Goal: Task Accomplishment & Management: Use online tool/utility

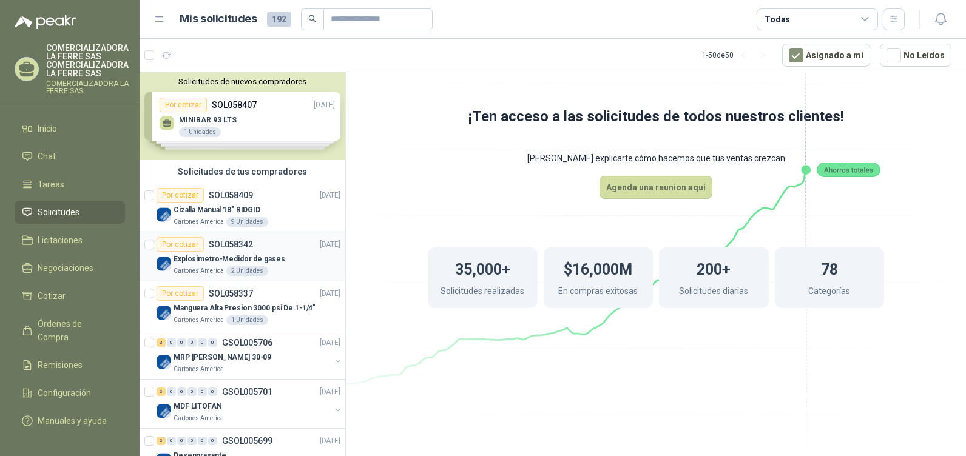
click at [264, 241] on div "Por cotizar SOL058342 [DATE]" at bounding box center [248, 244] width 184 height 15
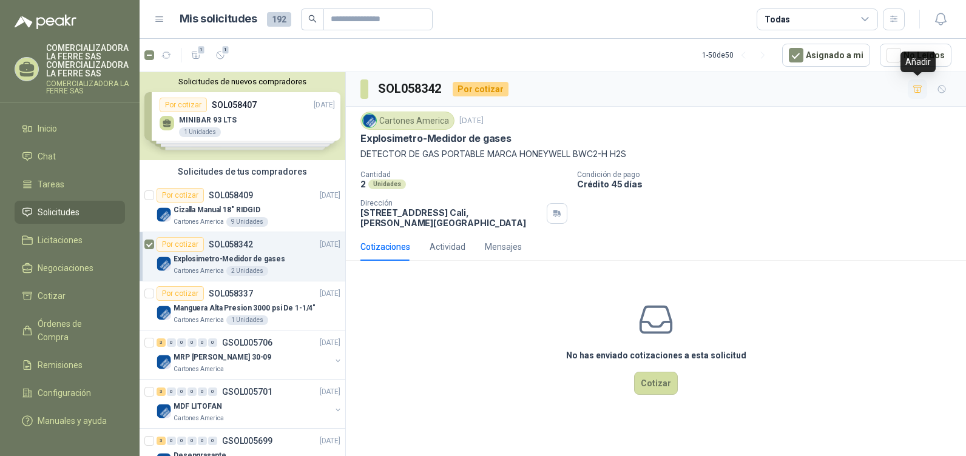
click at [922, 91] on icon "button" at bounding box center [917, 89] width 10 height 10
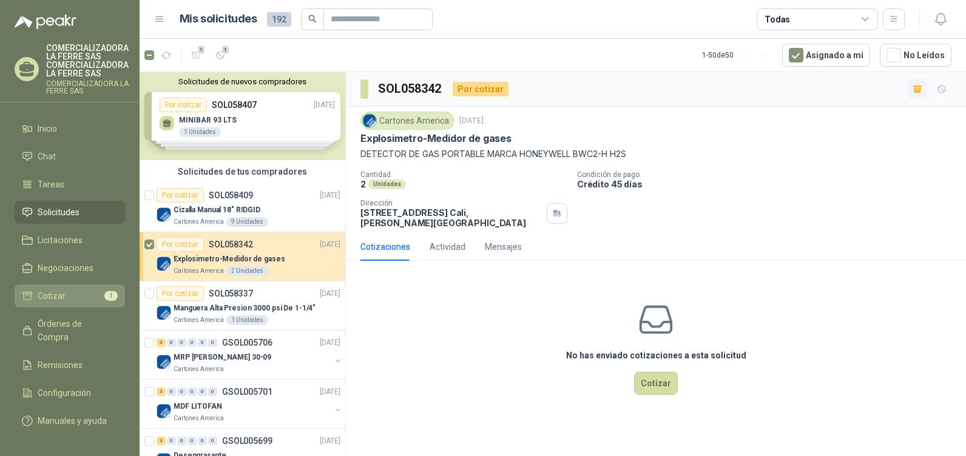
click at [41, 297] on span "Cotizar" at bounding box center [52, 295] width 28 height 13
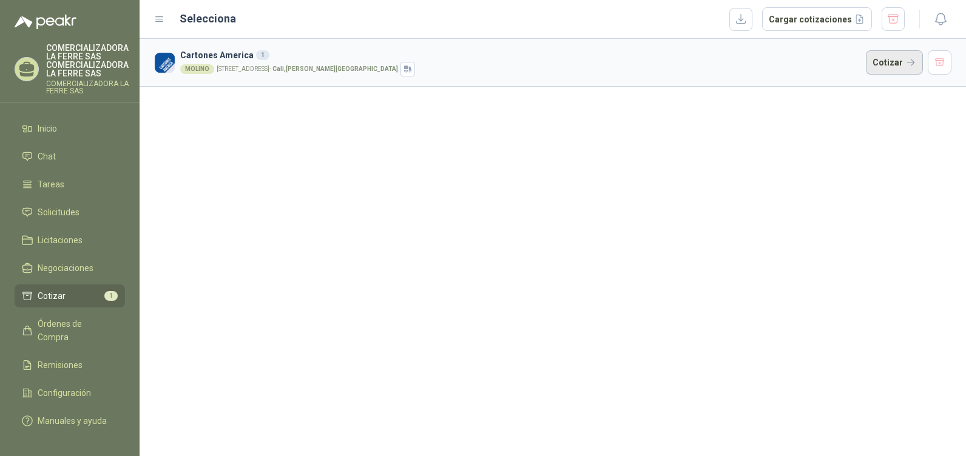
click at [903, 53] on button "Cotizar" at bounding box center [894, 62] width 57 height 24
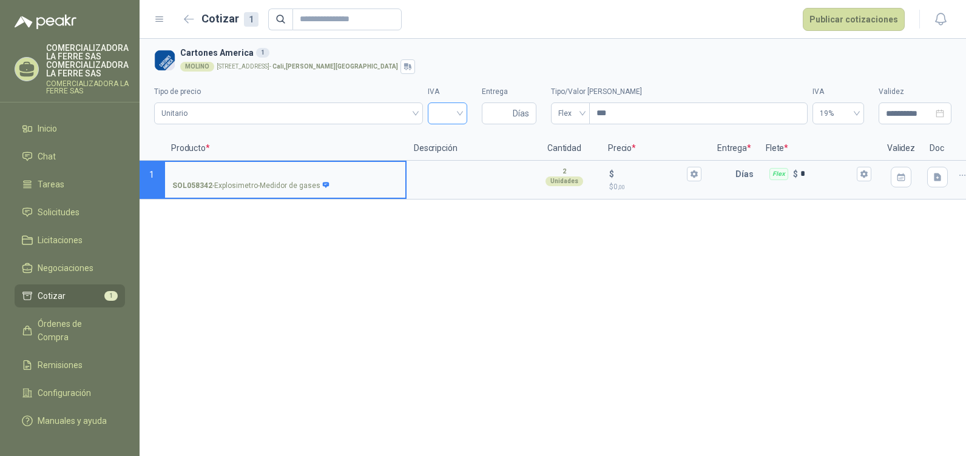
click at [445, 119] on input "search" at bounding box center [447, 112] width 25 height 18
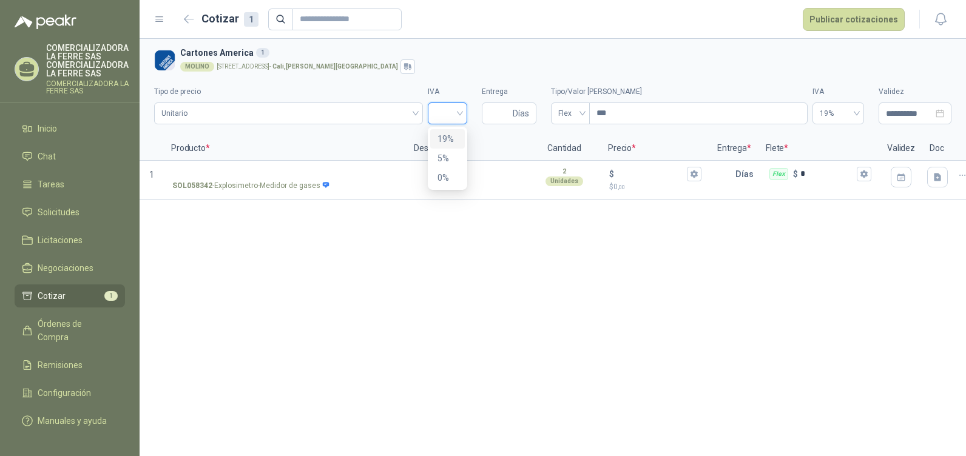
drag, startPoint x: 445, startPoint y: 144, endPoint x: 492, endPoint y: 146, distance: 47.3
click at [445, 143] on div "19%" at bounding box center [447, 138] width 20 height 13
click at [498, 121] on input "Entrega" at bounding box center [499, 113] width 21 height 21
type input "*"
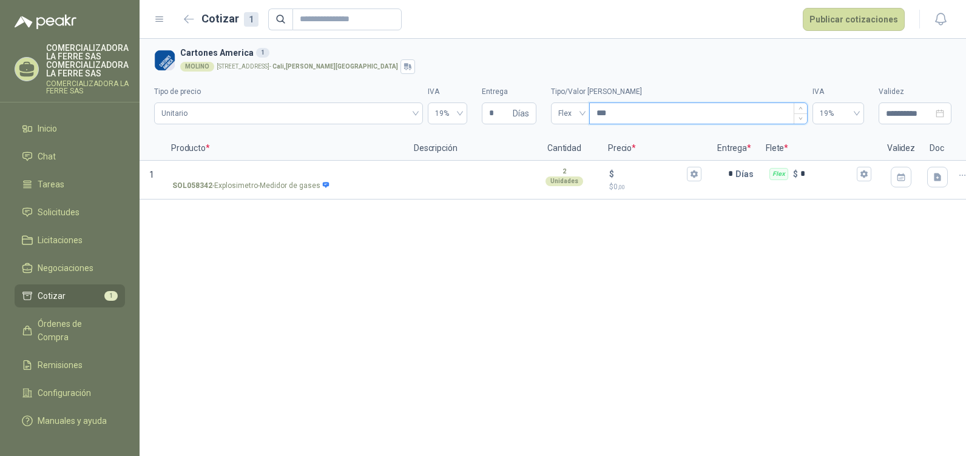
click at [656, 119] on input "***" at bounding box center [698, 113] width 217 height 21
drag, startPoint x: 258, startPoint y: 172, endPoint x: 320, endPoint y: 187, distance: 63.8
click at [259, 173] on input "SOL058342 - Explosimetro-Medidor de gases" at bounding box center [285, 174] width 226 height 9
drag, startPoint x: 315, startPoint y: 189, endPoint x: 217, endPoint y: 193, distance: 98.4
click at [217, 193] on label "SOL058342 - Explosimetro-Medidor de gases" at bounding box center [285, 179] width 240 height 35
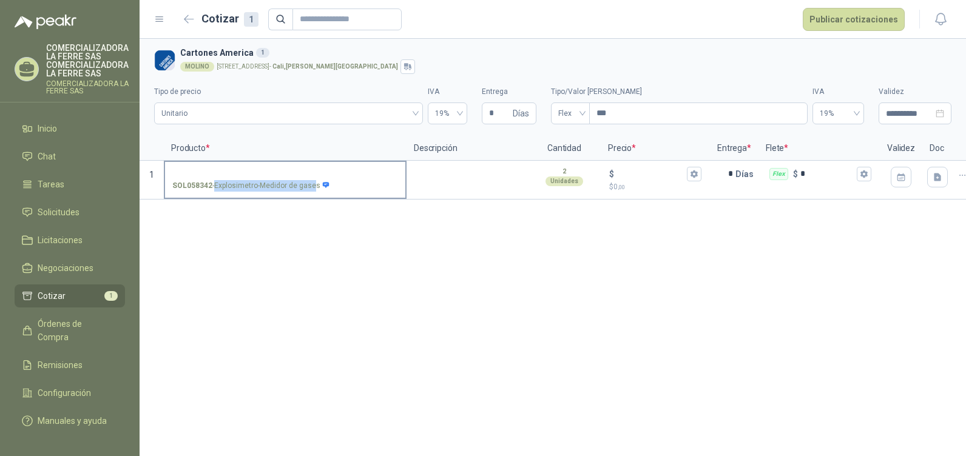
copy p "Explosimetro-Medidor [PERSON_NAME]"
click at [200, 173] on input "SOL058342 - Explosimetro-Medidor de gases" at bounding box center [285, 174] width 226 height 9
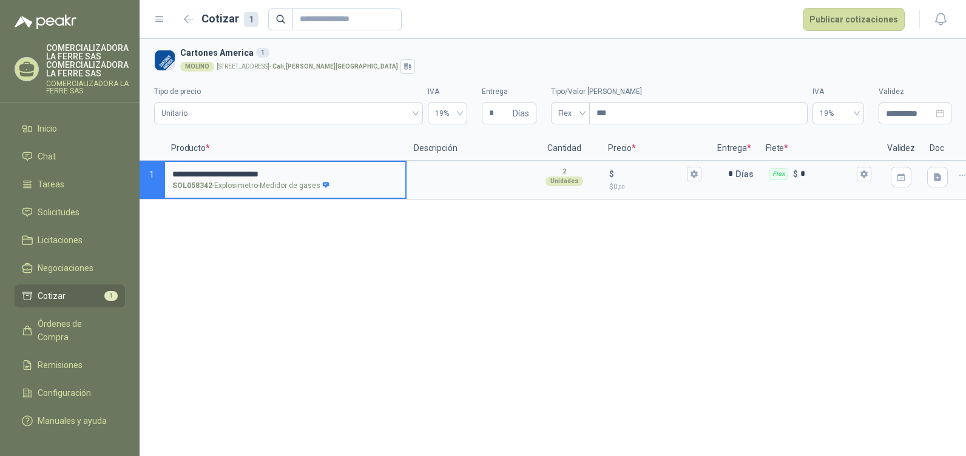
click at [294, 174] on input "**********" at bounding box center [285, 174] width 226 height 9
type input "**********"
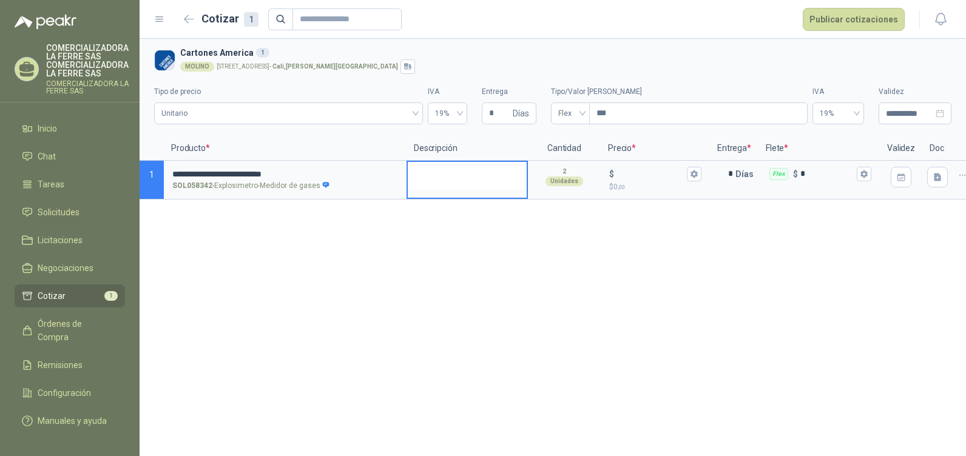
click at [488, 180] on textarea at bounding box center [467, 176] width 119 height 28
click at [577, 170] on div "2 Unidades" at bounding box center [564, 176] width 70 height 29
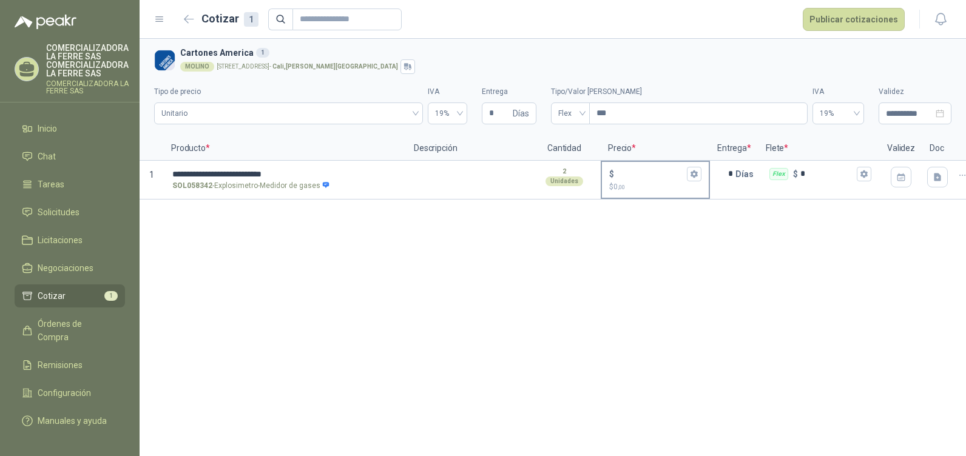
click at [620, 180] on div "$" at bounding box center [655, 174] width 92 height 15
click at [620, 178] on input "$ $ 0 ,00" at bounding box center [650, 173] width 68 height 9
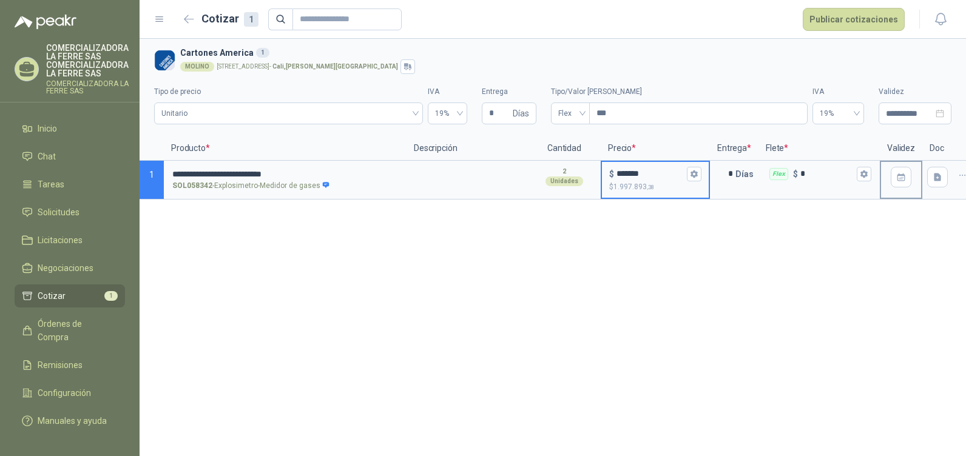
type input "*******"
click at [899, 198] on div at bounding box center [900, 180] width 42 height 39
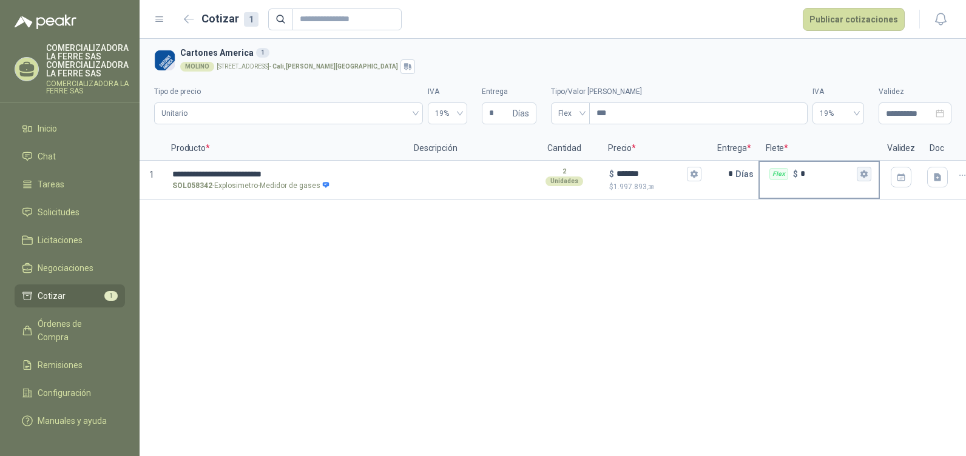
click at [862, 173] on icon "button" at bounding box center [863, 173] width 7 height 7
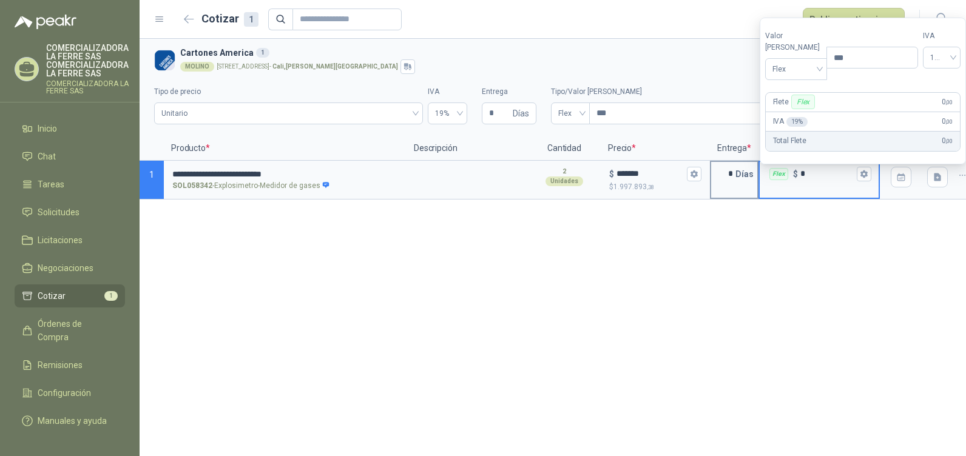
drag, startPoint x: 709, startPoint y: 185, endPoint x: 738, endPoint y: 184, distance: 29.1
click at [712, 186] on section "**********" at bounding box center [553, 180] width 826 height 39
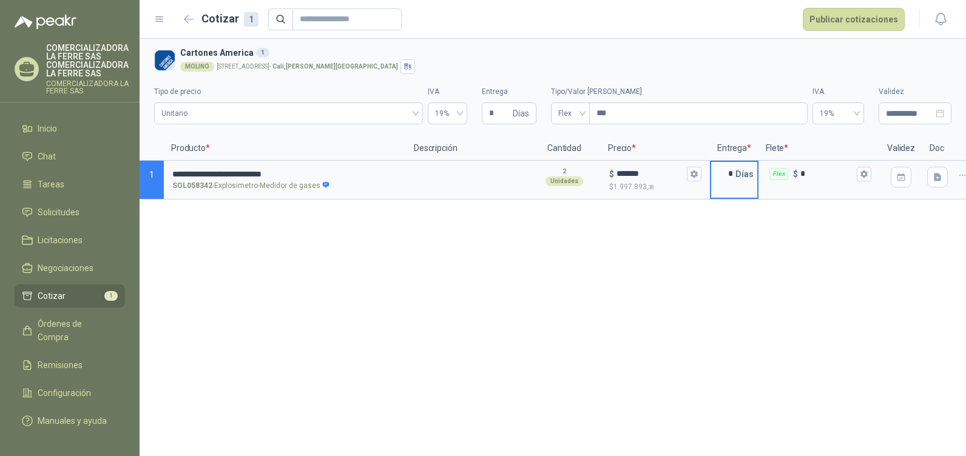
click at [728, 181] on input "*" at bounding box center [723, 174] width 24 height 24
click at [727, 181] on input "*" at bounding box center [723, 174] width 24 height 24
type input "**"
click at [749, 260] on div "**********" at bounding box center [553, 247] width 826 height 417
click at [892, 178] on button "button" at bounding box center [900, 177] width 21 height 21
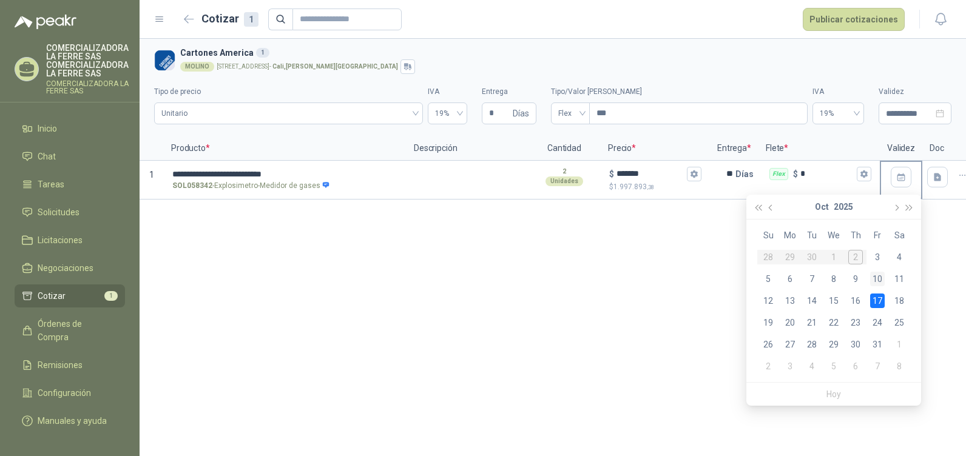
click at [875, 280] on div "10" at bounding box center [877, 279] width 15 height 15
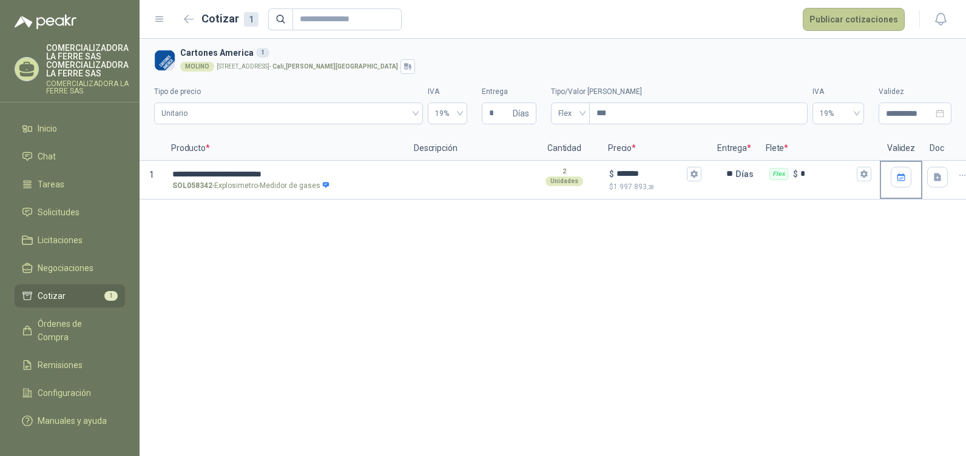
click at [855, 20] on button "Publicar cotizaciones" at bounding box center [853, 19] width 102 height 23
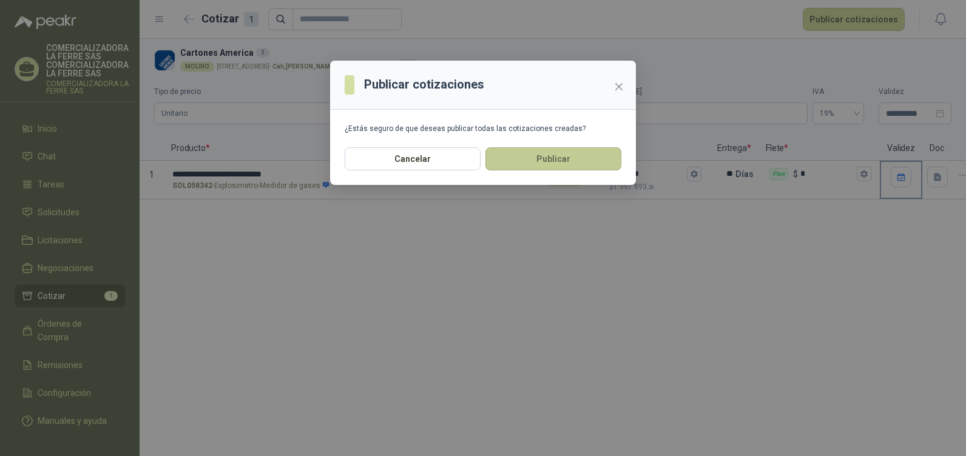
click at [607, 163] on button "Publicar" at bounding box center [553, 158] width 136 height 23
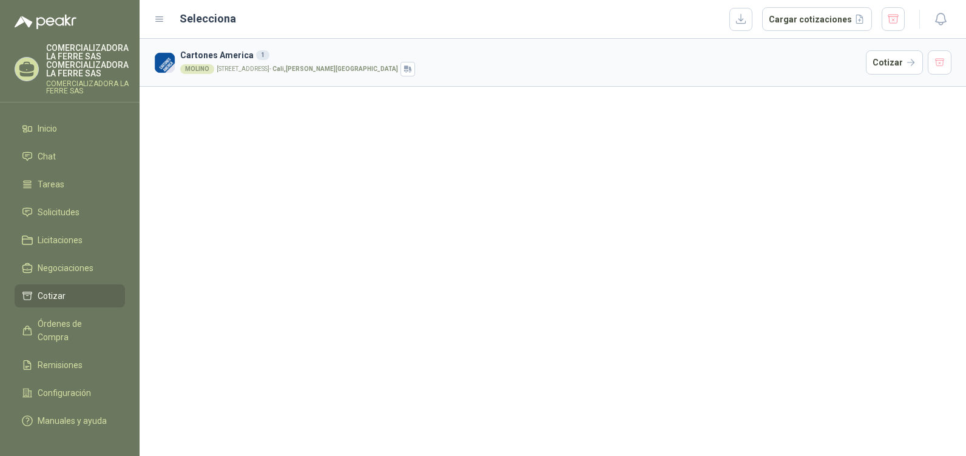
click at [96, 294] on li "Cotizar" at bounding box center [70, 295] width 96 height 13
click at [73, 207] on span "Solicitudes" at bounding box center [59, 212] width 42 height 13
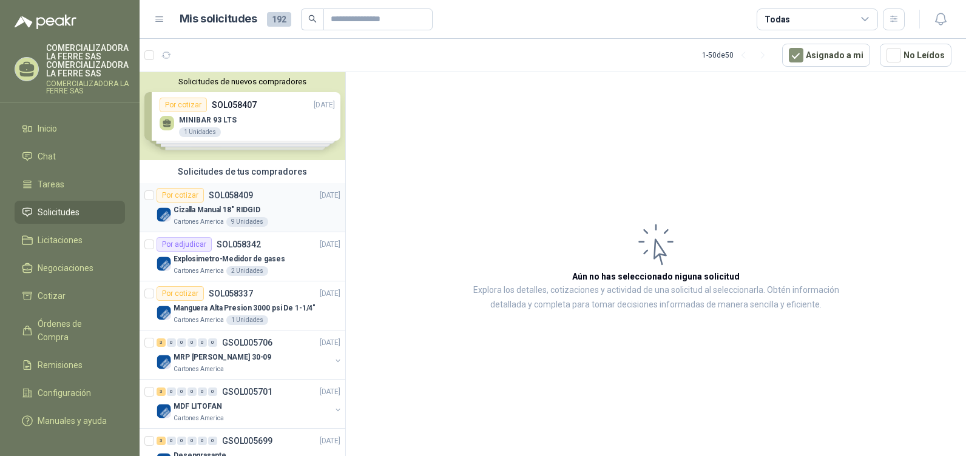
click at [269, 207] on div "Cizalla Manual 18" RIDGID" at bounding box center [256, 210] width 167 height 15
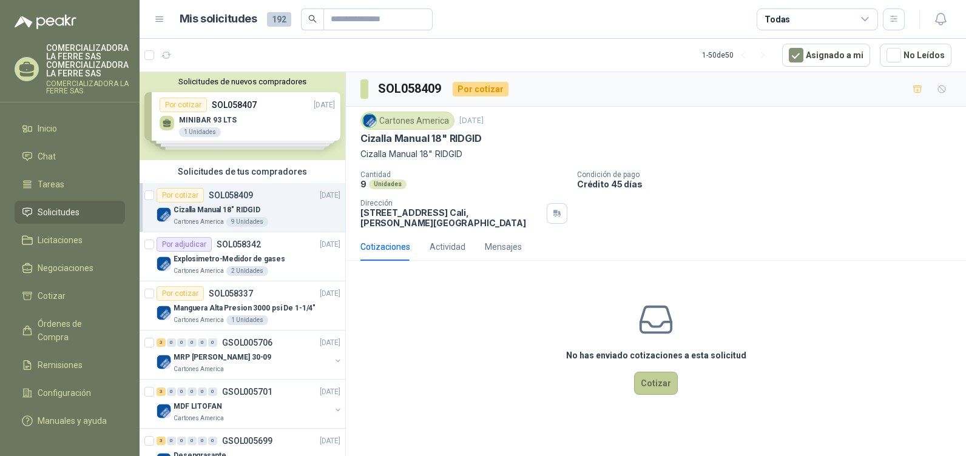
click at [640, 389] on button "Cotizar" at bounding box center [656, 383] width 44 height 23
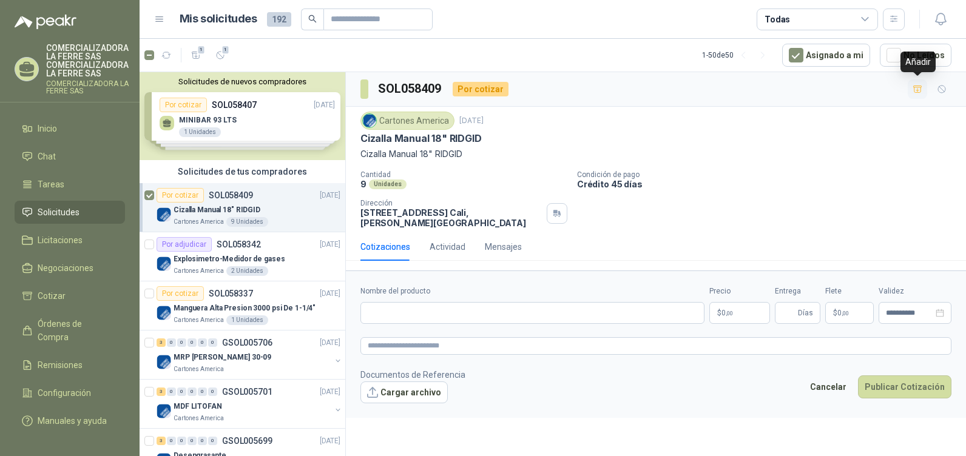
click at [913, 89] on icon "button" at bounding box center [917, 89] width 10 height 10
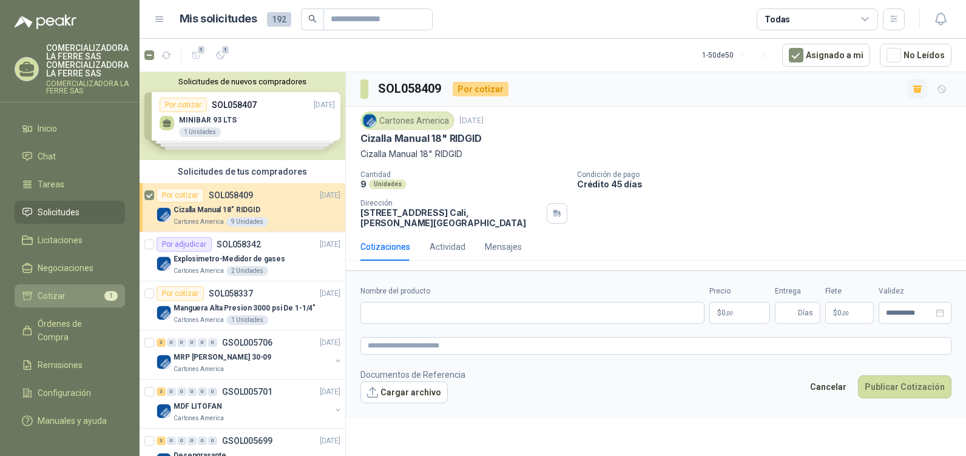
click at [82, 294] on li "Cotizar 1" at bounding box center [70, 295] width 96 height 13
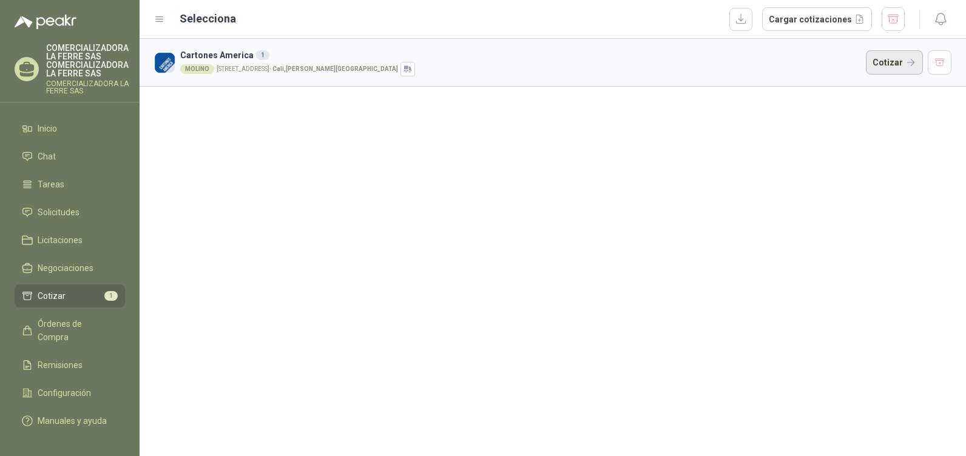
click at [893, 66] on button "Cotizar" at bounding box center [894, 62] width 57 height 24
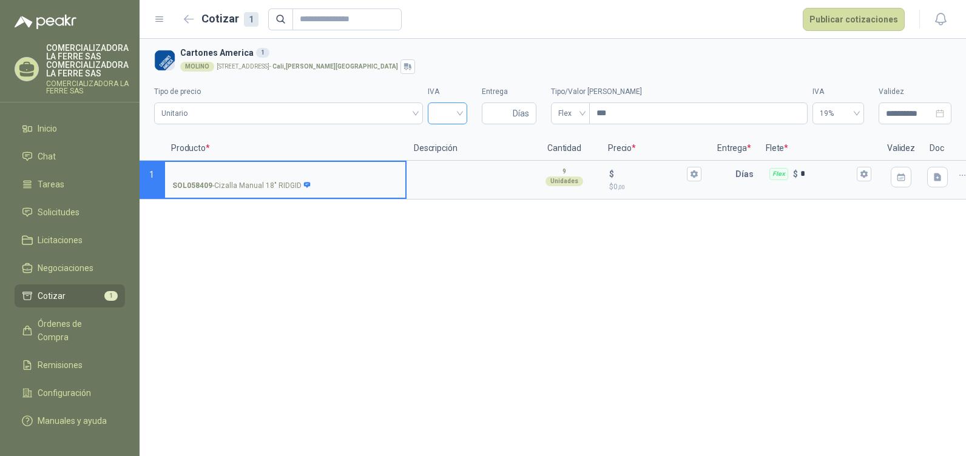
click at [452, 109] on input "search" at bounding box center [447, 112] width 25 height 18
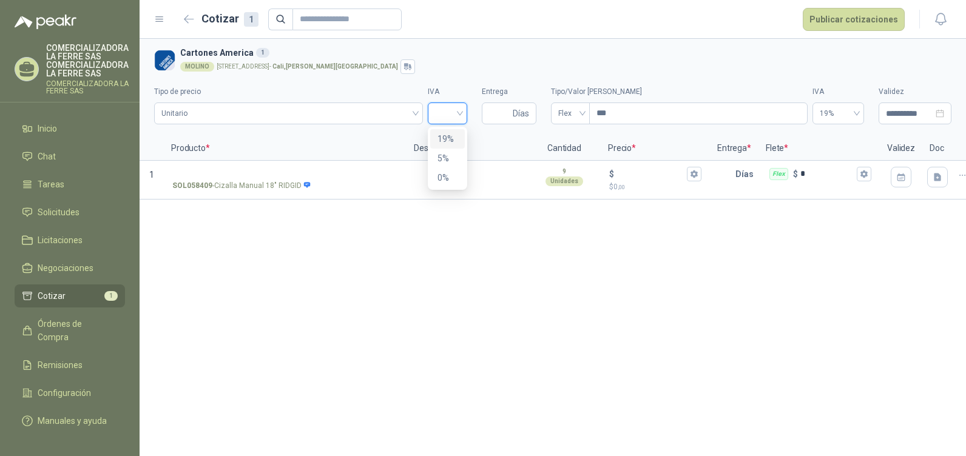
click at [442, 138] on div "19%" at bounding box center [447, 138] width 20 height 13
click at [505, 108] on input "Entrega" at bounding box center [499, 113] width 21 height 21
type input "*"
click at [907, 177] on button "button" at bounding box center [900, 177] width 21 height 21
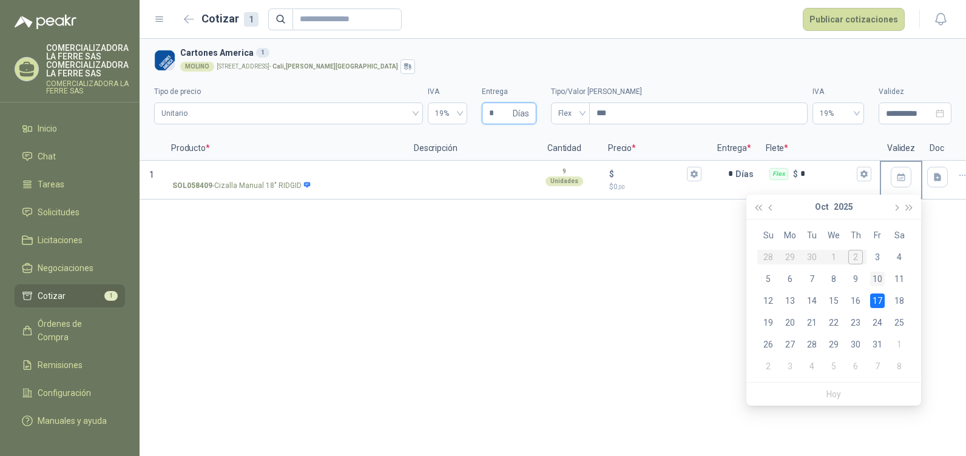
type input "*"
click at [876, 275] on div "10" at bounding box center [877, 279] width 15 height 15
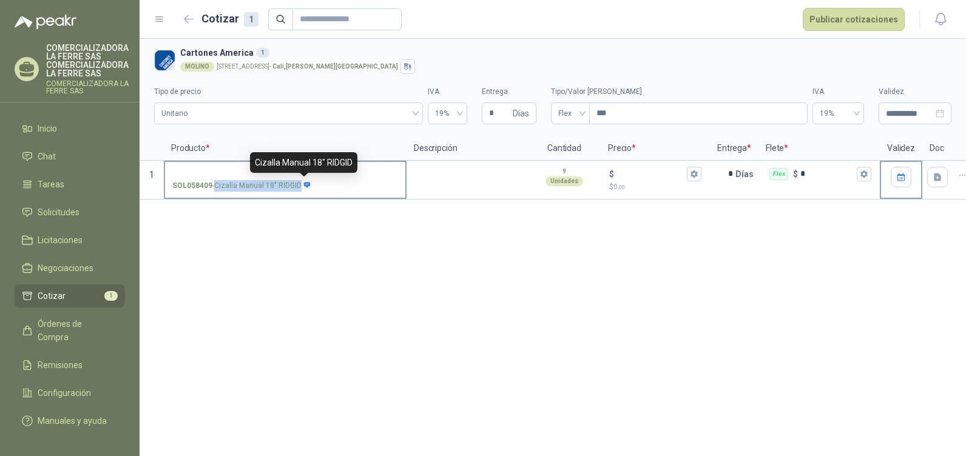
drag, startPoint x: 215, startPoint y: 186, endPoint x: 306, endPoint y: 186, distance: 90.4
click at [306, 186] on p "SOL058409 - Cizalla Manual 18" RIDGID" at bounding box center [241, 186] width 139 height 12
copy div "Cizalla Manual 18" RIDGID"
drag, startPoint x: 306, startPoint y: 186, endPoint x: 183, endPoint y: 164, distance: 124.9
click at [183, 164] on label "SOL058409 - Cizalla Manual 18" RIDGID" at bounding box center [285, 179] width 240 height 35
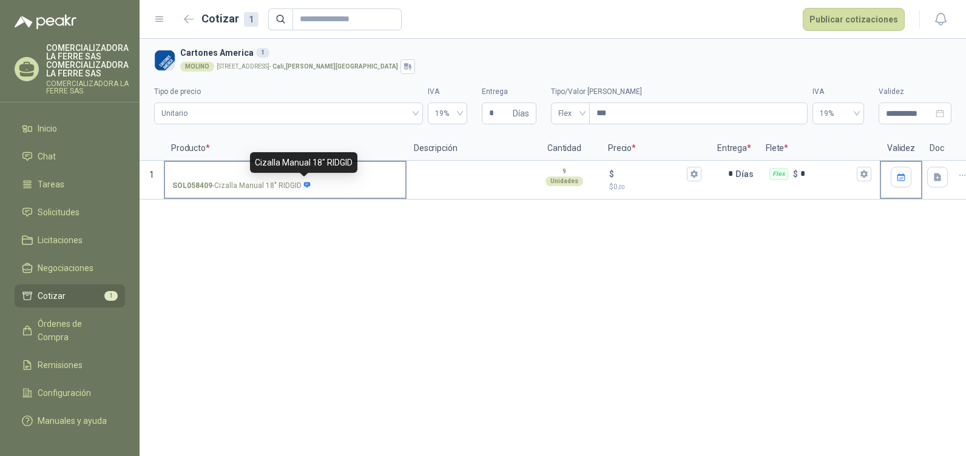
click at [183, 170] on input "SOL058409 - Cizalla Manual 18" RIDGID" at bounding box center [285, 174] width 226 height 9
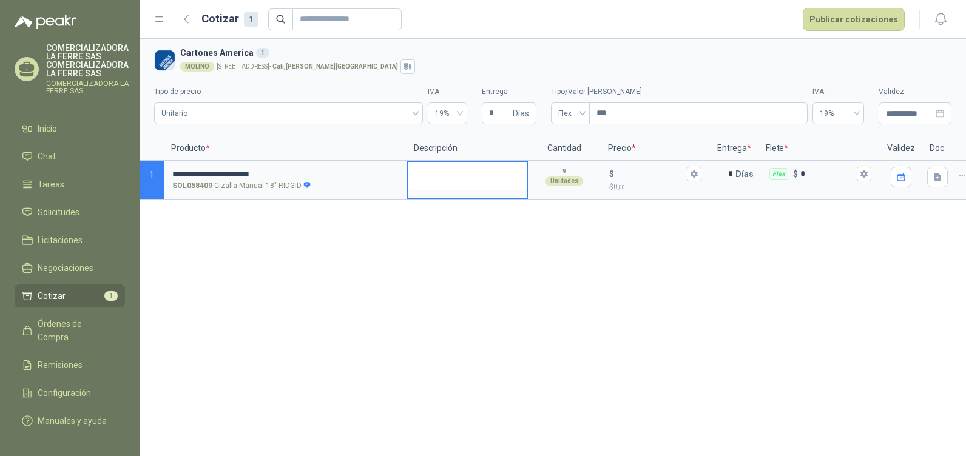
click at [442, 164] on textarea at bounding box center [467, 176] width 119 height 28
drag, startPoint x: 545, startPoint y: 177, endPoint x: 556, endPoint y: 177, distance: 11.5
click at [556, 177] on div "9 Unidades" at bounding box center [564, 176] width 70 height 29
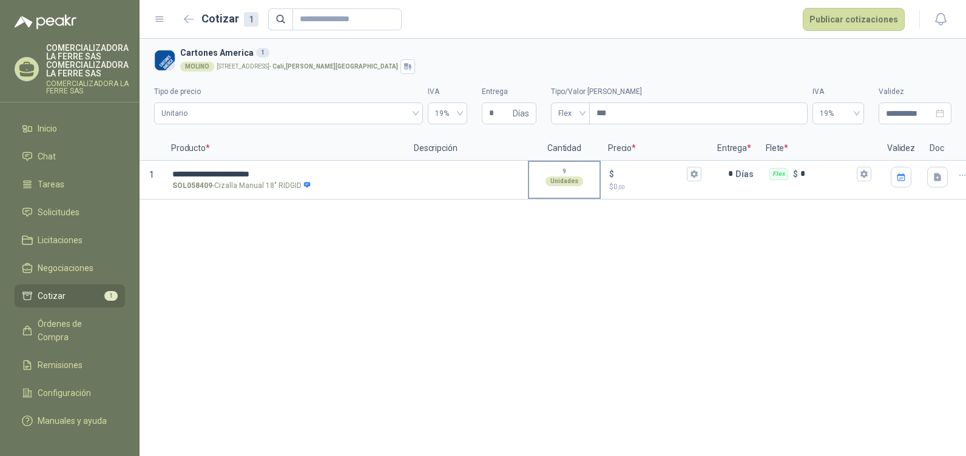
drag, startPoint x: 556, startPoint y: 177, endPoint x: 568, endPoint y: 177, distance: 12.1
click at [568, 177] on div "Unidades" at bounding box center [564, 182] width 38 height 10
drag, startPoint x: 568, startPoint y: 177, endPoint x: 569, endPoint y: 169, distance: 7.9
click at [569, 169] on div "9 Unidades" at bounding box center [564, 176] width 70 height 29
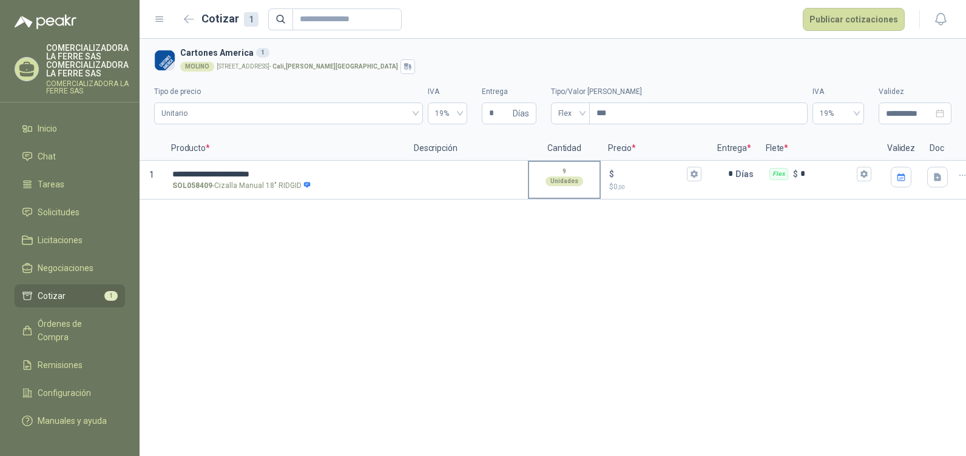
click at [569, 169] on div "9 Unidades" at bounding box center [564, 176] width 70 height 29
click at [654, 167] on div "$" at bounding box center [655, 174] width 92 height 15
click at [654, 169] on input "$ $ 0 ,00" at bounding box center [650, 173] width 68 height 9
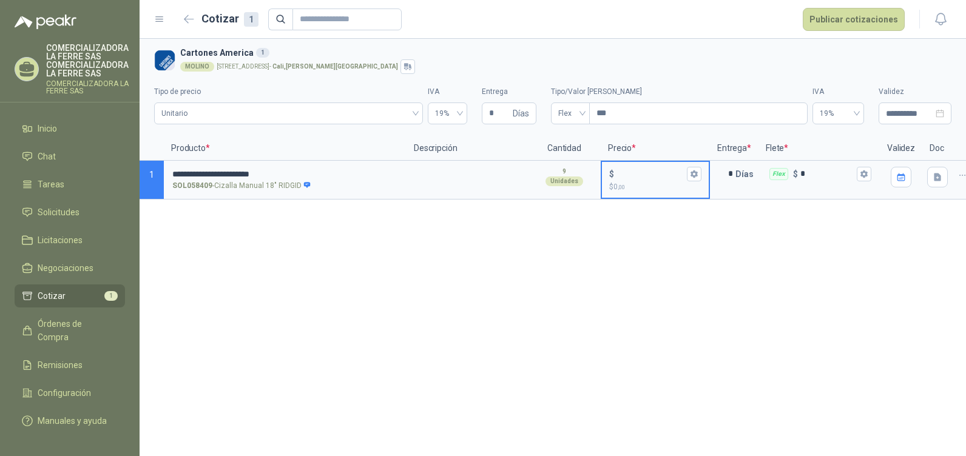
click at [657, 175] on input "$ $ 0 ,00" at bounding box center [650, 173] width 68 height 9
type input "*******"
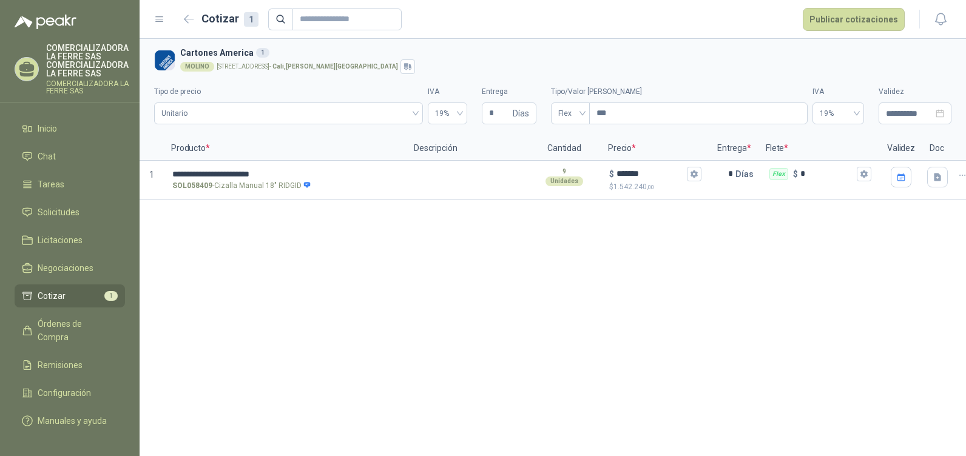
click at [856, 260] on div "**********" at bounding box center [553, 247] width 826 height 417
click at [844, 16] on button "Publicar cotizaciones" at bounding box center [853, 19] width 102 height 23
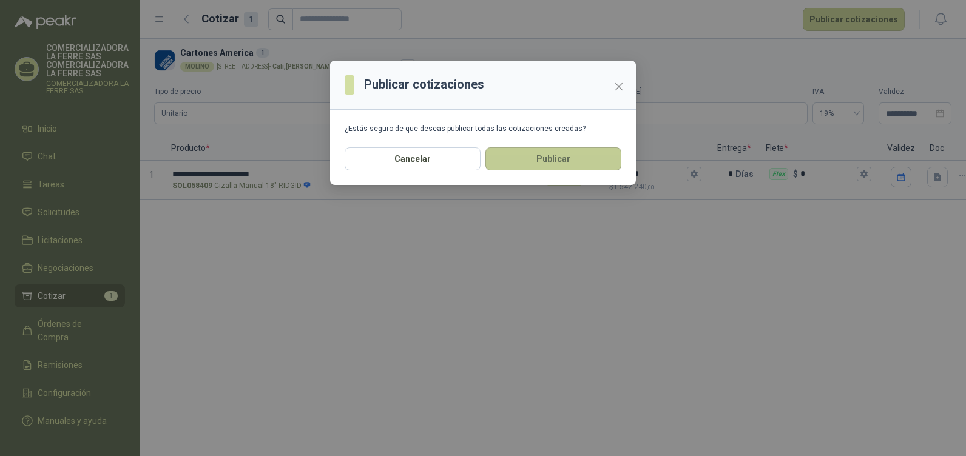
click at [561, 154] on button "Publicar" at bounding box center [553, 158] width 136 height 23
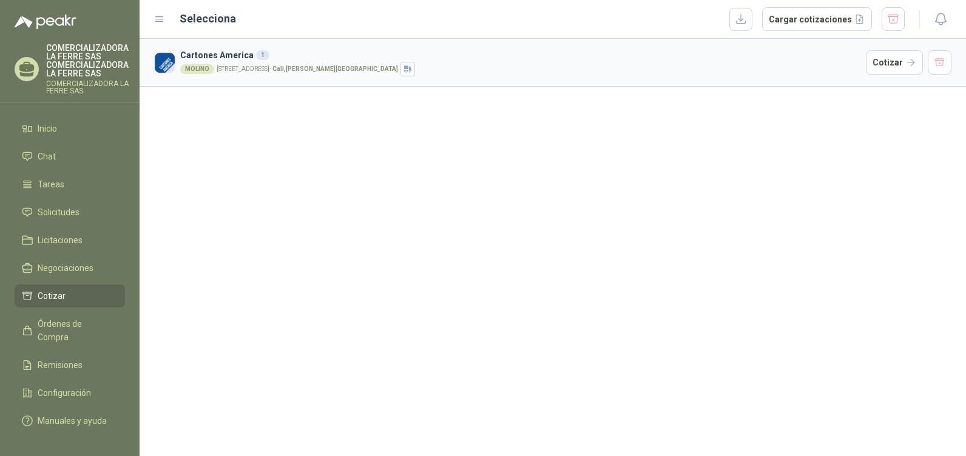
click at [322, 42] on article "Cartones America 1 MOLINO [STREET_ADDRESS][PERSON_NAME] Cotizar" at bounding box center [553, 63] width 826 height 48
click at [396, 52] on h3 "Cartones America 1" at bounding box center [520, 55] width 681 height 13
click at [897, 59] on button "Cotizar" at bounding box center [894, 62] width 57 height 24
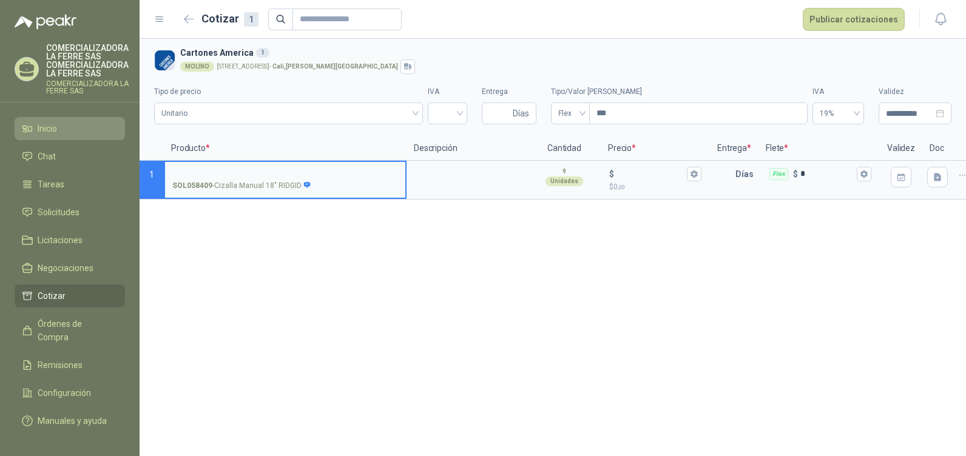
click at [107, 134] on li "Inicio" at bounding box center [70, 128] width 96 height 13
